Goal: Find specific page/section: Find specific page/section

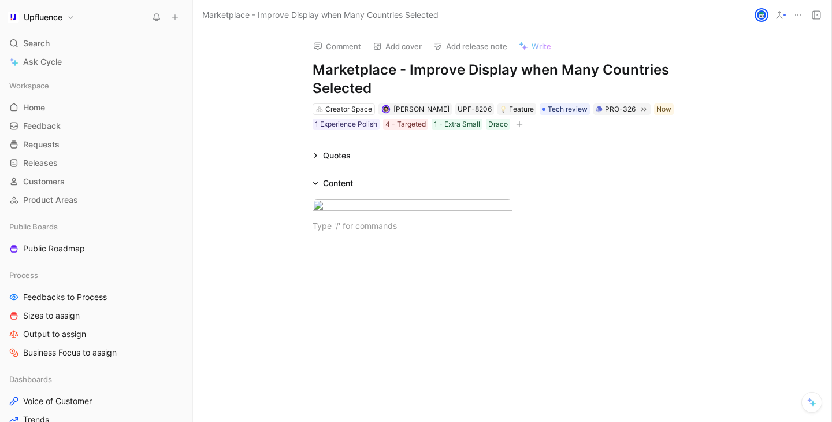
click at [321, 152] on div "Quotes" at bounding box center [331, 155] width 47 height 14
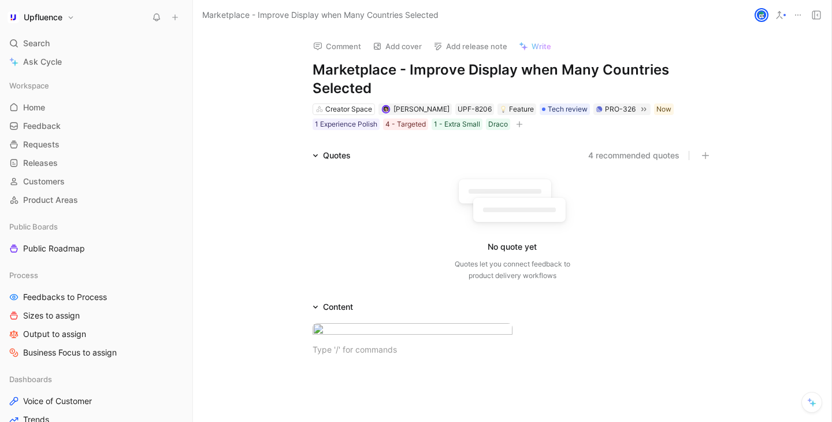
click at [321, 152] on div "Quotes" at bounding box center [331, 155] width 47 height 14
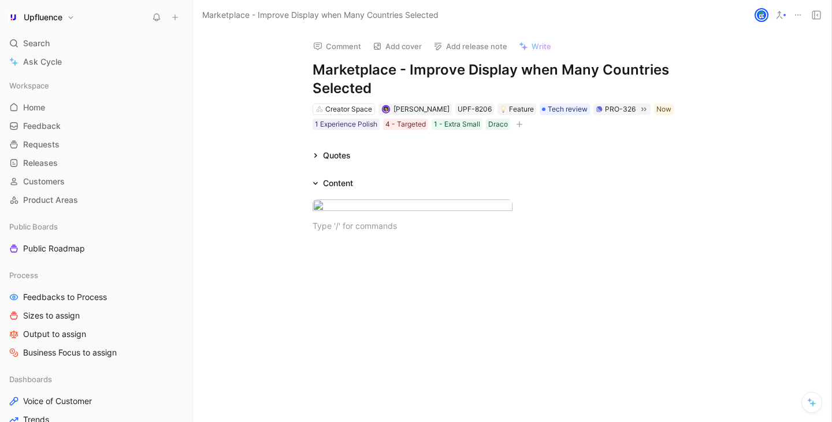
click at [316, 184] on icon at bounding box center [315, 183] width 6 height 6
click at [518, 128] on button "button" at bounding box center [520, 124] width 12 height 12
click at [317, 179] on div "Content" at bounding box center [333, 183] width 50 height 14
click at [362, 184] on div "Content" at bounding box center [513, 183] width 444 height 14
click at [340, 232] on div at bounding box center [512, 225] width 400 height 12
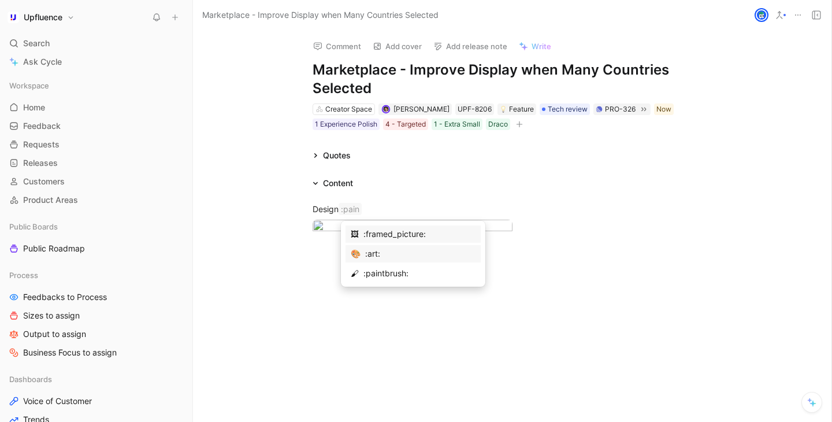
click at [365, 258] on div ":art:" at bounding box center [420, 254] width 110 height 14
click at [340, 214] on div "Design 🎨" at bounding box center [512, 210] width 400 height 15
click at [363, 214] on div "🎨" at bounding box center [512, 210] width 400 height 15
click at [360, 194] on div "🎨 Designs here" at bounding box center [512, 228] width 638 height 77
click at [335, 195] on div "🎨 Designs here" at bounding box center [512, 228] width 638 height 77
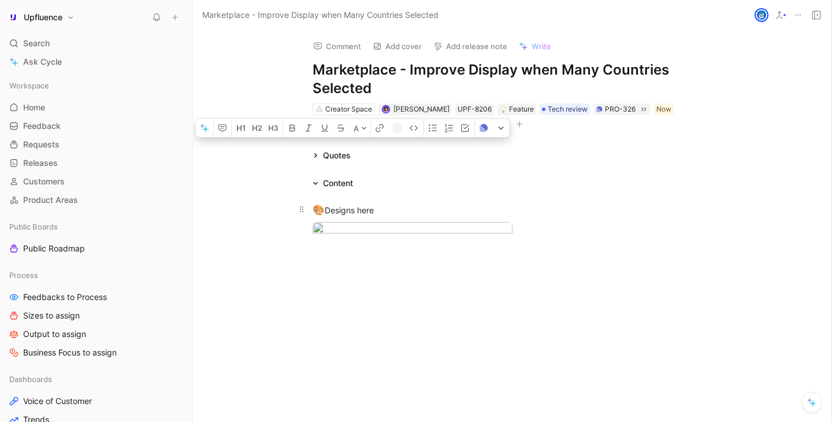
drag, startPoint x: 326, startPoint y: 210, endPoint x: 392, endPoint y: 210, distance: 65.8
click at [392, 210] on div "🎨 Designs here" at bounding box center [512, 210] width 400 height 15
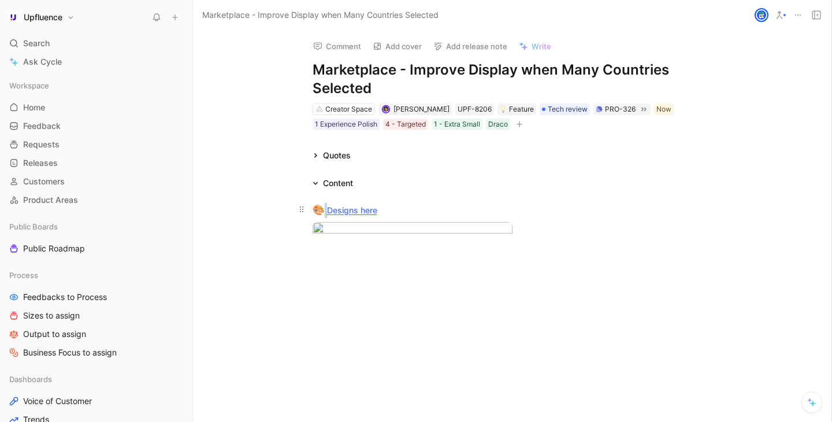
click at [416, 207] on div "🎨 Designs here" at bounding box center [512, 210] width 400 height 15
click at [345, 212] on link "Designs here" at bounding box center [352, 210] width 50 height 10
click at [354, 210] on link "Designs here" at bounding box center [352, 210] width 50 height 10
click at [359, 206] on div at bounding box center [512, 209] width 400 height 12
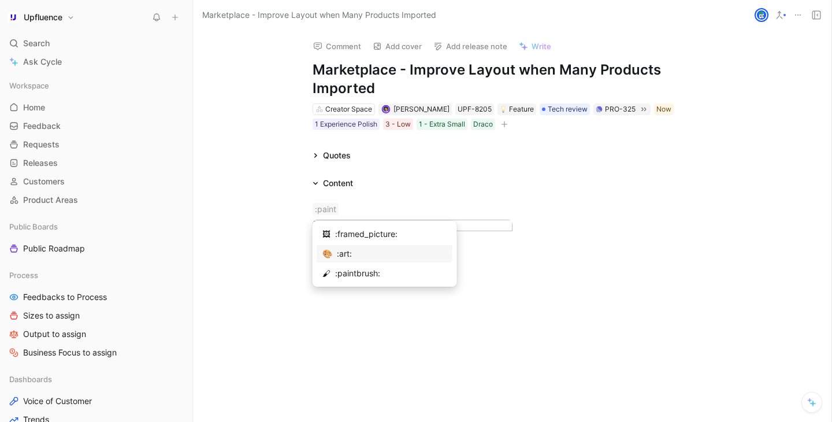
click at [330, 249] on div "🎨 :art:" at bounding box center [384, 253] width 135 height 17
click at [354, 213] on div "🎨 Designs here" at bounding box center [512, 210] width 400 height 15
click at [427, 208] on div "🎨 Designs here" at bounding box center [512, 210] width 400 height 15
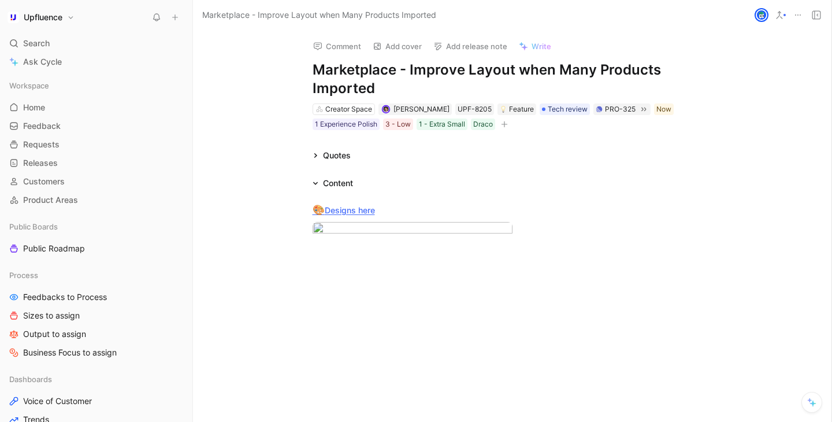
click at [386, 197] on div "🎨 Designs here" at bounding box center [512, 228] width 638 height 77
click at [370, 204] on div ":paint" at bounding box center [512, 209] width 400 height 12
click at [358, 252] on div ":art:" at bounding box center [392, 254] width 110 height 14
drag, startPoint x: 325, startPoint y: 210, endPoint x: 373, endPoint y: 210, distance: 48.5
click at [373, 210] on div "🎨 Designs here" at bounding box center [512, 210] width 400 height 15
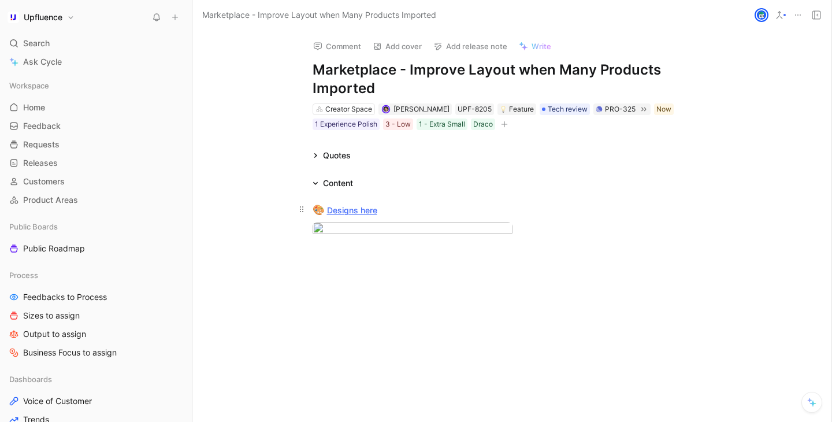
click at [445, 206] on div "🎨 Designs here" at bounding box center [512, 210] width 400 height 15
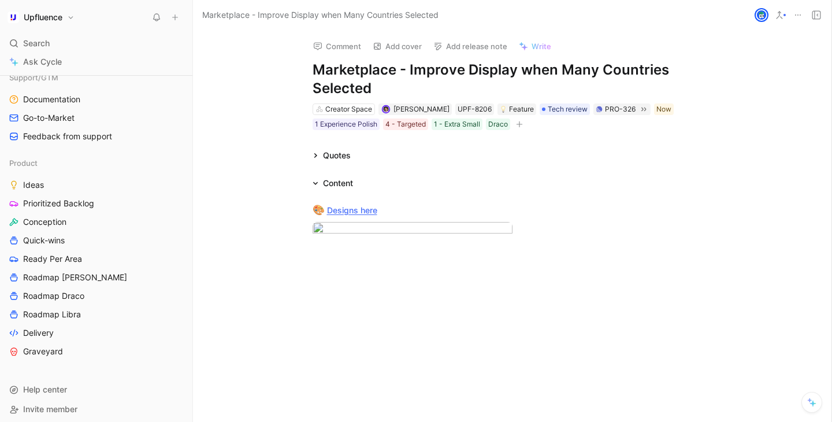
scroll to position [374, 0]
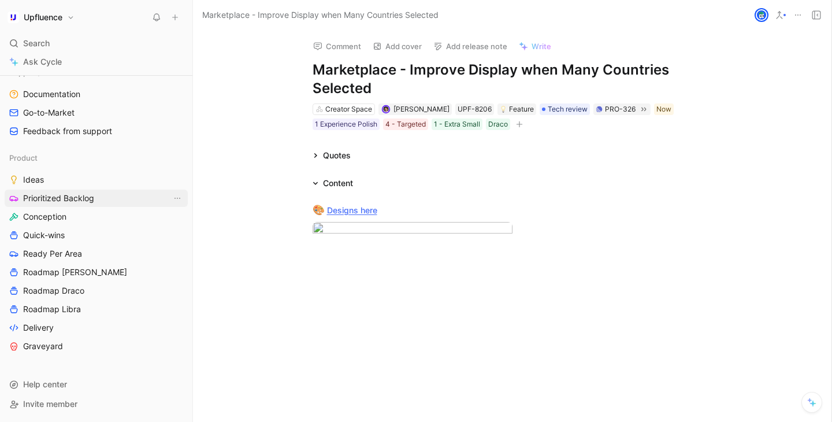
click at [91, 196] on span "Prioritized Backlog" at bounding box center [58, 198] width 71 height 12
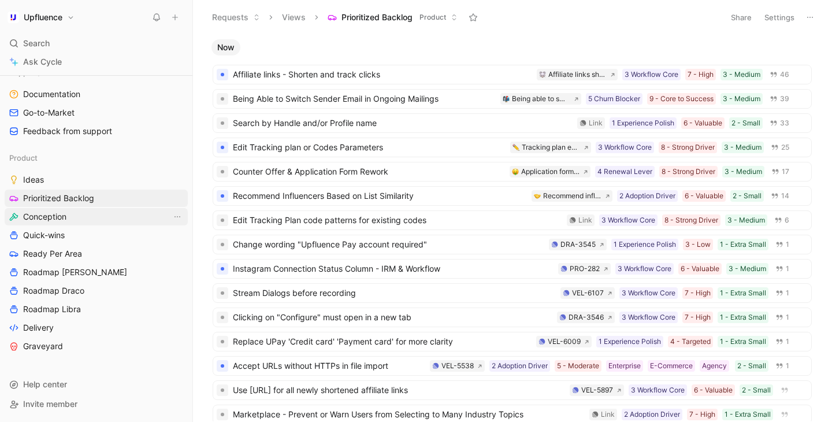
click at [83, 219] on link "Conception" at bounding box center [96, 216] width 183 height 17
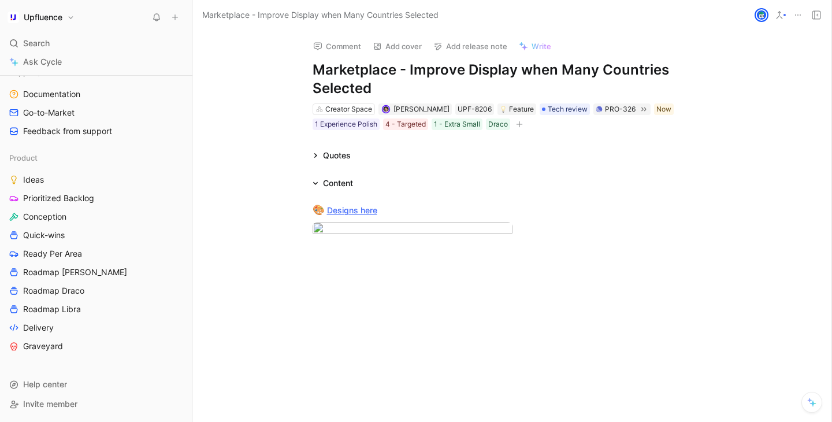
click at [314, 177] on div "Content" at bounding box center [333, 183] width 50 height 14
drag, startPoint x: 373, startPoint y: 87, endPoint x: 312, endPoint y: 70, distance: 62.9
click at [312, 70] on h1 "Marketplace - Improve Display when Many Countries Selected" at bounding box center [512, 79] width 400 height 37
copy h1 "Marketplace - Improve Display when Many Countries Selected"
click at [101, 35] on div "Search ⌘ K" at bounding box center [96, 43] width 183 height 17
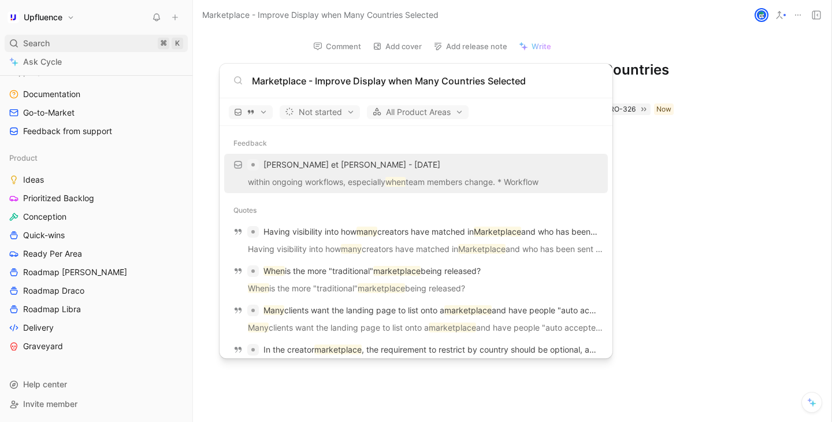
type input "Marketplace - Improve Display when Many Countries Selected"
